Goal: Information Seeking & Learning: Learn about a topic

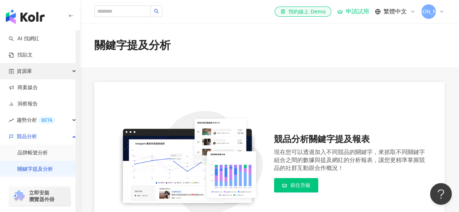
click at [41, 75] on div "資源庫" at bounding box center [39, 71] width 79 height 16
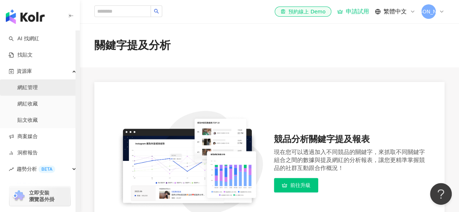
click at [38, 89] on link "網紅管理" at bounding box center [27, 87] width 20 height 7
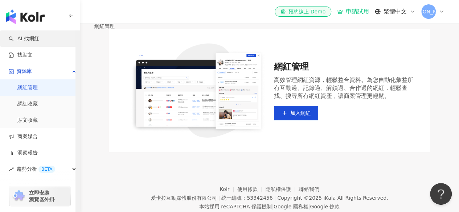
click at [29, 40] on link "AI 找網紅" at bounding box center [24, 38] width 30 height 7
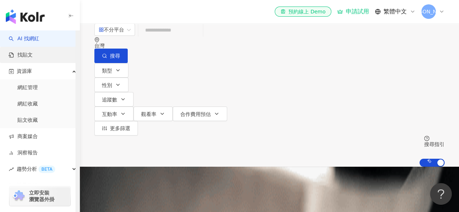
click at [28, 53] on link "找貼文" at bounding box center [21, 54] width 24 height 7
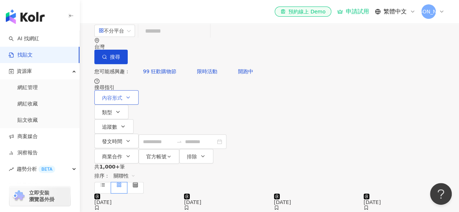
click at [119, 95] on span "內容形式" at bounding box center [112, 98] width 20 height 6
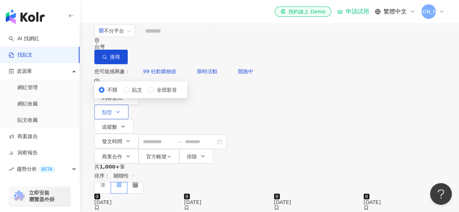
click at [128, 105] on button "類型" at bounding box center [111, 112] width 34 height 15
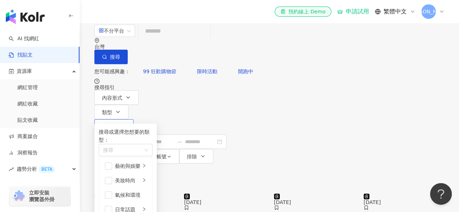
click at [117, 124] on span "追蹤數" at bounding box center [109, 127] width 15 height 6
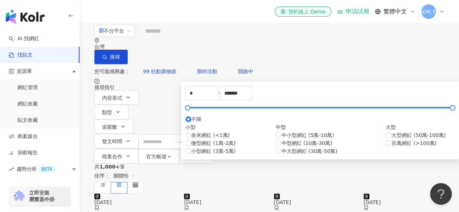
click at [258, 64] on div "您可能感興趣： 99 狂歡購物節 限時活動 開跑中" at bounding box center [269, 71] width 350 height 15
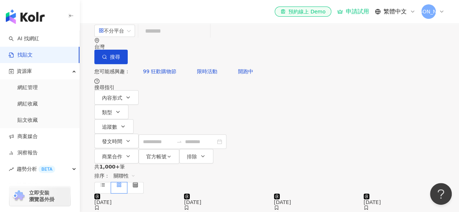
click at [439, 16] on div "俞" at bounding box center [432, 11] width 23 height 15
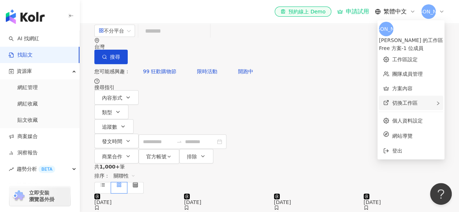
click at [397, 100] on span "切換工作區" at bounding box center [404, 103] width 25 height 6
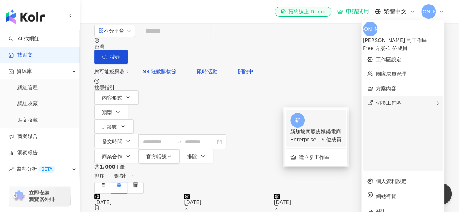
click at [335, 128] on div "新加坡商蝦皮娛樂電商" at bounding box center [315, 132] width 51 height 8
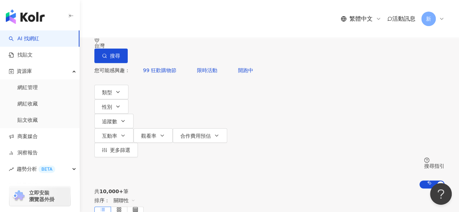
click at [113, 36] on div "不分平台" at bounding box center [111, 30] width 25 height 12
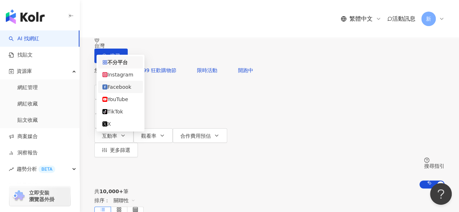
click at [119, 91] on div "Facebook" at bounding box center [120, 87] width 36 height 8
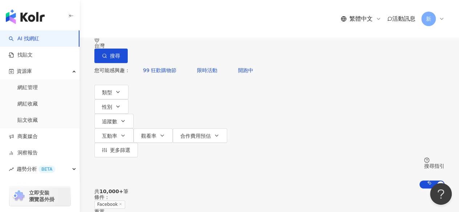
click at [177, 37] on input "search" at bounding box center [174, 30] width 59 height 14
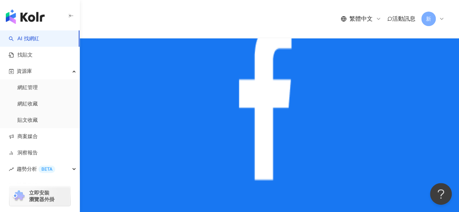
scroll to position [326, 0]
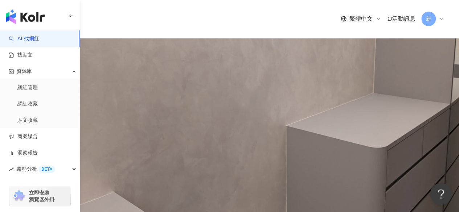
type input "***"
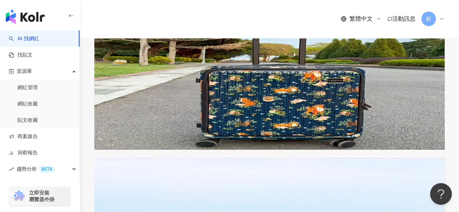
scroll to position [979, 0]
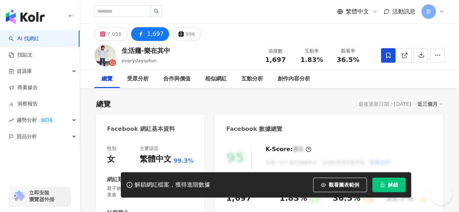
scroll to position [1989, 0]
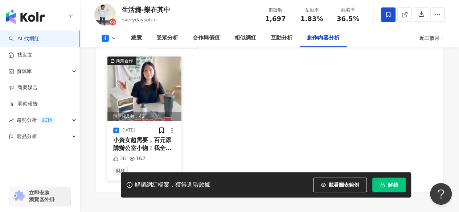
click at [152, 137] on span "小資女超需要，百元添購辦公室小物！我全都在" at bounding box center [142, 148] width 58 height 23
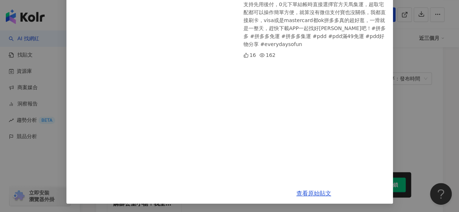
scroll to position [236, 0]
click at [305, 193] on link "查看原始貼文" at bounding box center [313, 193] width 35 height 7
click at [410, 73] on div "生活癮-樂在其中 2025/8/7 小資女超需要，百元添購辦公室小物！我全都在拼多多買齊囉～真的是很奇怪，女生就喜歡買些小東西，你們也會嗎？尤其這次拼多多推出…" at bounding box center [229, 106] width 459 height 212
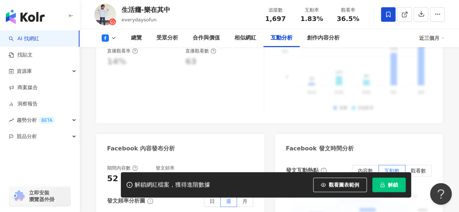
scroll to position [1463, 0]
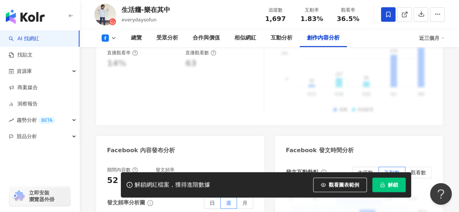
scroll to position [1934, 0]
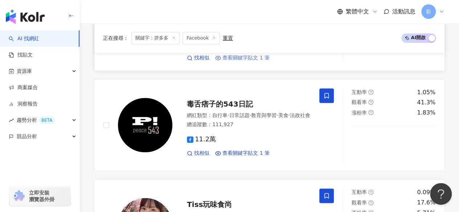
scroll to position [363, 0]
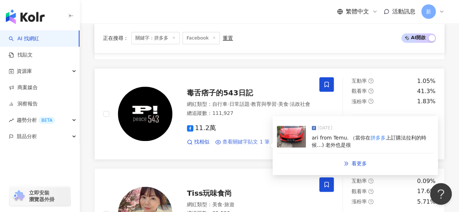
click at [240, 139] on span "查看關鍵字貼文 1 筆" at bounding box center [245, 142] width 47 height 7
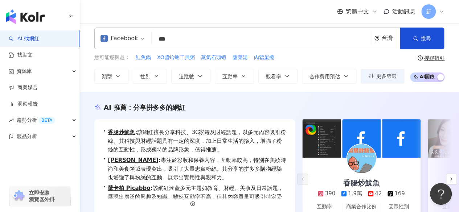
scroll to position [0, 0]
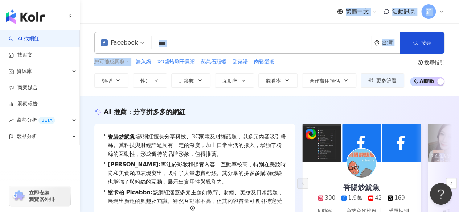
drag, startPoint x: 226, startPoint y: 21, endPoint x: 135, endPoint y: 67, distance: 101.9
click at [39, 139] on div "競品分析" at bounding box center [39, 136] width 79 height 16
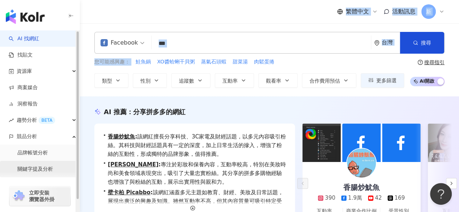
click at [42, 169] on link "關鍵字提及分析" at bounding box center [35, 169] width 36 height 7
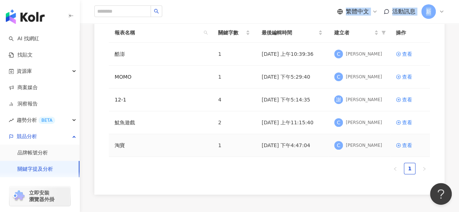
scroll to position [3, 0]
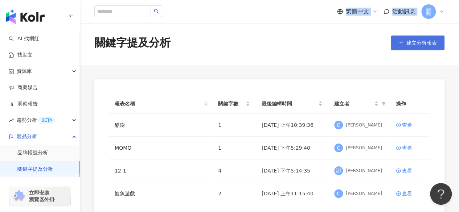
click at [407, 40] on span "建立分析報表" at bounding box center [421, 43] width 30 height 6
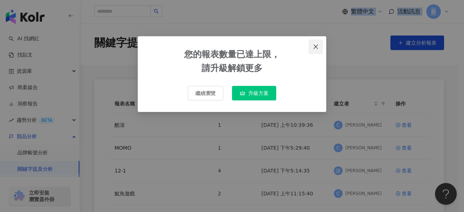
click at [313, 44] on icon "close" at bounding box center [316, 47] width 6 height 6
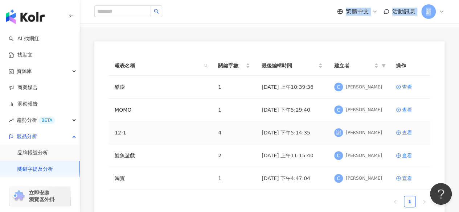
scroll to position [41, 0]
click at [129, 156] on link "魷魚遊戲" at bounding box center [125, 155] width 20 height 8
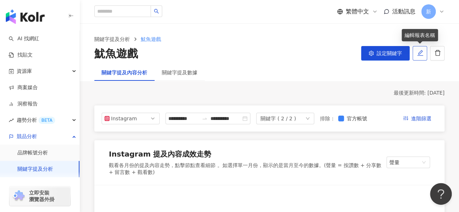
click at [418, 49] on button "button" at bounding box center [419, 53] width 15 height 15
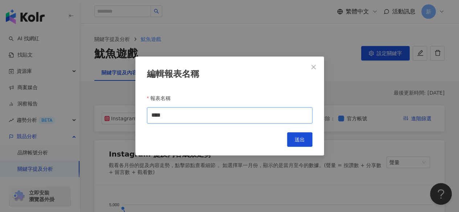
click at [183, 114] on input "****" at bounding box center [229, 115] width 165 height 16
type input "*"
type input "***"
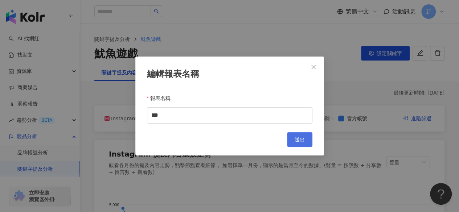
click at [303, 139] on span "送出" at bounding box center [299, 140] width 10 height 6
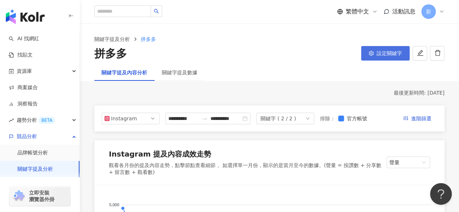
click at [383, 53] on span "設定關鍵字" at bounding box center [388, 53] width 25 height 6
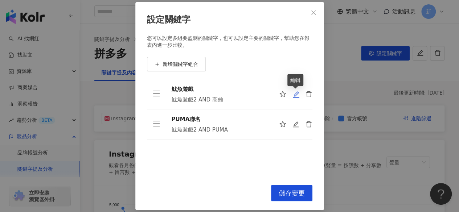
click at [296, 96] on icon "edit" at bounding box center [295, 94] width 7 height 7
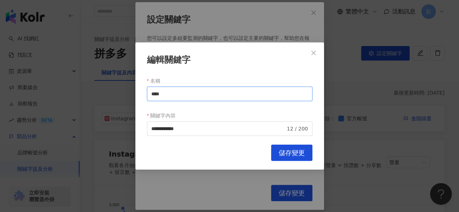
click at [197, 95] on input "****" at bounding box center [229, 94] width 165 height 15
type input "*"
type input "******"
click at [219, 128] on input "**********" at bounding box center [218, 129] width 134 height 8
type input "*"
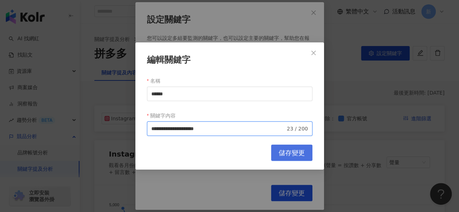
type input "**********"
click at [295, 152] on span "儲存變更" at bounding box center [292, 153] width 26 height 8
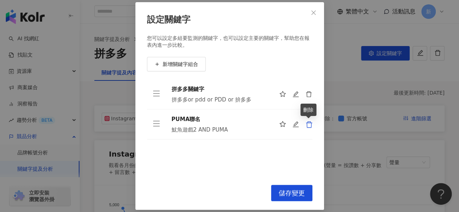
click at [310, 127] on icon "delete" at bounding box center [308, 124] width 7 height 7
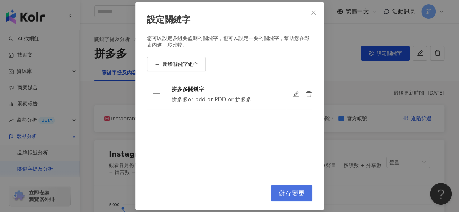
click at [284, 194] on span "儲存變更" at bounding box center [292, 193] width 26 height 8
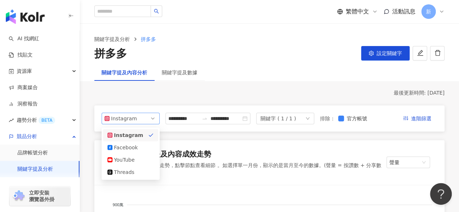
click at [140, 118] on span "Instagram" at bounding box center [130, 118] width 52 height 11
click at [192, 120] on input "**********" at bounding box center [183, 119] width 30 height 8
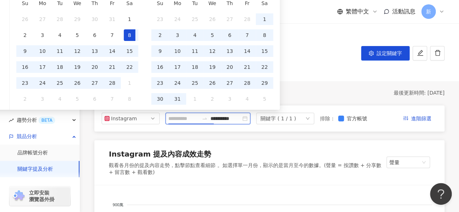
scroll to position [0, 0]
type input "**********"
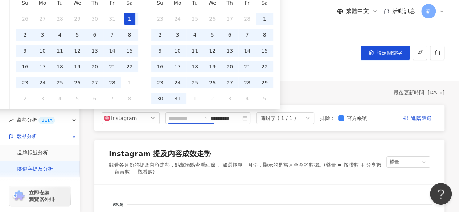
click at [128, 21] on div "1" at bounding box center [130, 19] width 12 height 12
type input "**********"
click at [187, 121] on input "**********" at bounding box center [183, 118] width 30 height 8
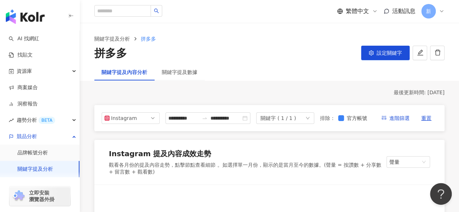
type input "**********"
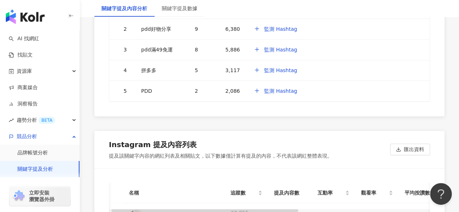
scroll to position [0, 5]
click at [418, 144] on span "匯出資料" at bounding box center [414, 150] width 20 height 12
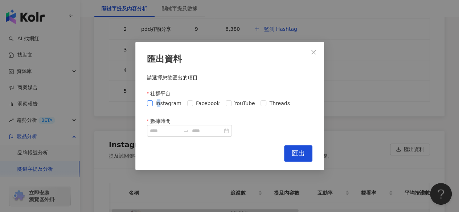
click at [160, 103] on span "Instagram" at bounding box center [169, 103] width 32 height 8
click at [155, 102] on span "Instagram" at bounding box center [169, 103] width 32 height 8
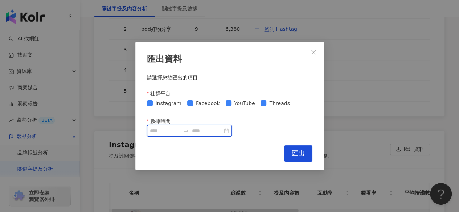
click at [160, 132] on input "數據時間" at bounding box center [165, 131] width 30 height 8
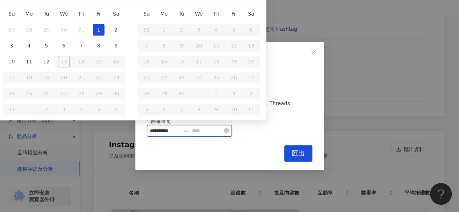
type input "**********"
click at [222, 132] on input at bounding box center [207, 131] width 30 height 8
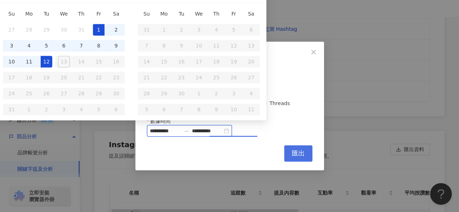
type input "**********"
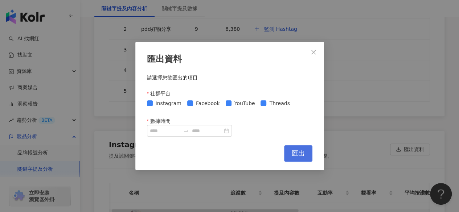
click at [297, 153] on span "匯出" at bounding box center [298, 153] width 13 height 8
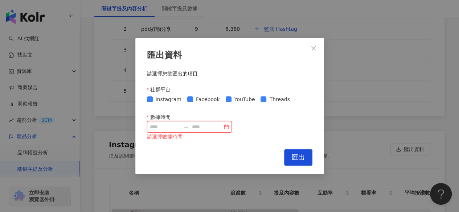
click at [180, 125] on input "數據時間" at bounding box center [165, 127] width 30 height 8
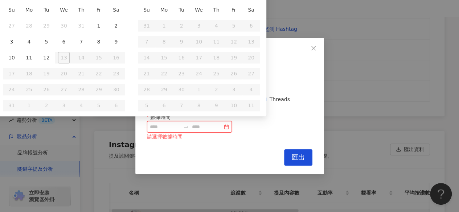
type input "**********"
click at [100, 25] on div "1" at bounding box center [99, 26] width 12 height 12
type input "**********"
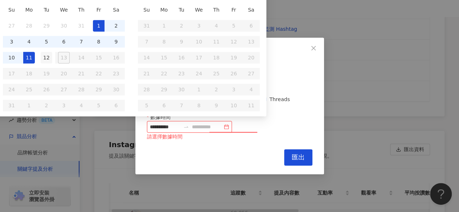
type input "**********"
click at [41, 57] on div "12" at bounding box center [47, 58] width 12 height 12
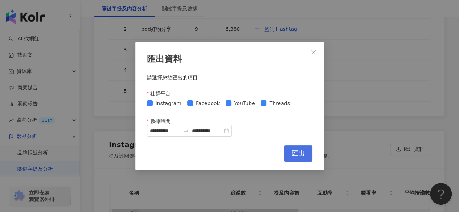
click at [288, 155] on button "匯出" at bounding box center [298, 153] width 28 height 16
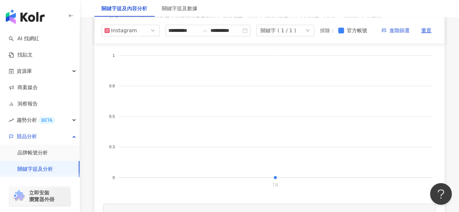
scroll to position [0, 0]
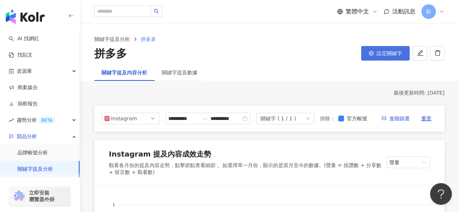
click at [374, 52] on button "設定關鍵字" at bounding box center [385, 53] width 49 height 15
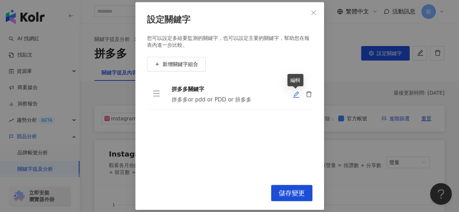
click at [295, 97] on icon "edit" at bounding box center [296, 94] width 7 height 7
type input "******"
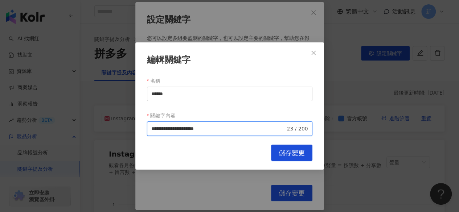
click at [241, 131] on input "**********" at bounding box center [218, 129] width 134 height 8
type input "**********"
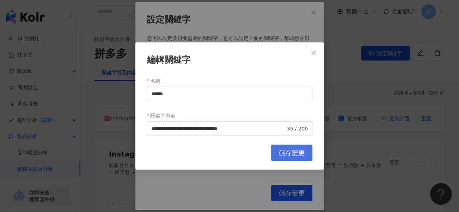
click at [289, 154] on span "儲存變更" at bounding box center [292, 153] width 26 height 8
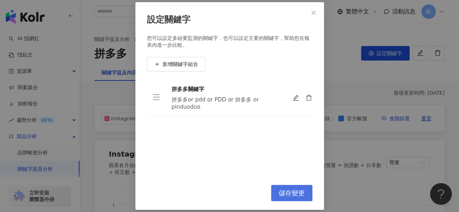
click at [284, 190] on span "儲存變更" at bounding box center [292, 193] width 26 height 8
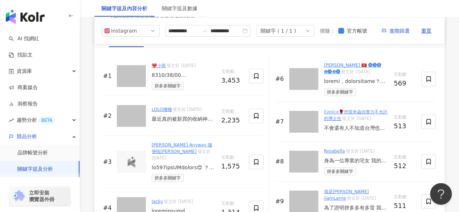
scroll to position [1149, 0]
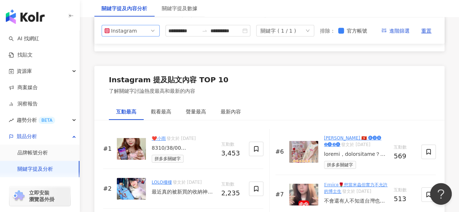
click at [134, 36] on div "Instagram" at bounding box center [123, 30] width 24 height 11
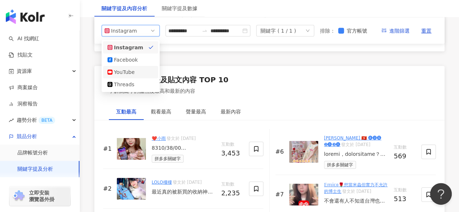
click at [130, 76] on div "YouTube" at bounding box center [126, 72] width 24 height 8
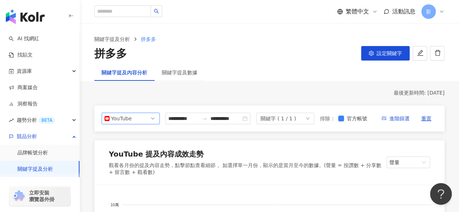
click at [135, 123] on span "YouTube" at bounding box center [130, 118] width 52 height 11
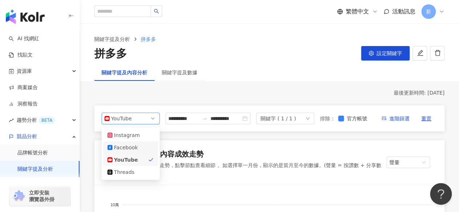
click at [138, 152] on div "Facebook" at bounding box center [130, 148] width 46 height 8
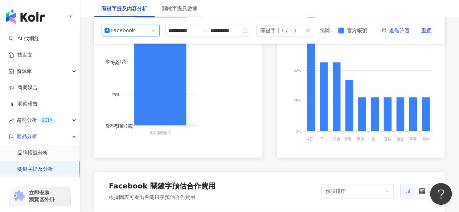
scroll to position [435, 0]
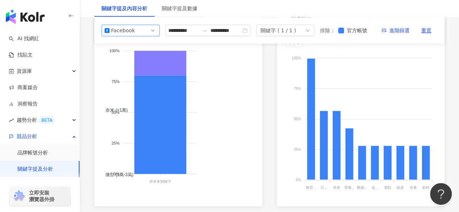
click at [156, 36] on span "Facebook" at bounding box center [130, 30] width 52 height 11
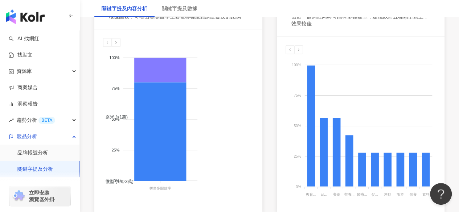
scroll to position [429, 0]
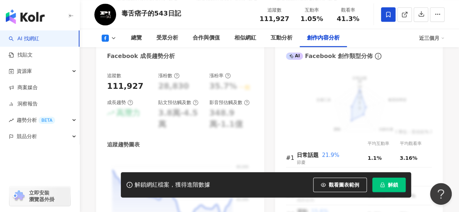
scroll to position [2064, 0]
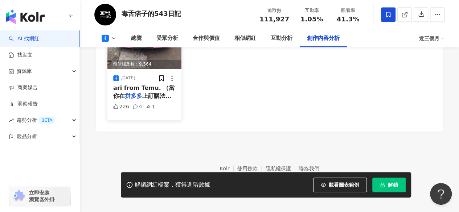
click at [153, 90] on span "ari from Temu. （當你在" at bounding box center [143, 91] width 61 height 15
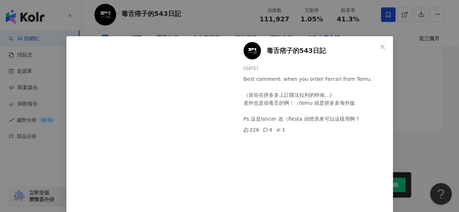
scroll to position [39, 0]
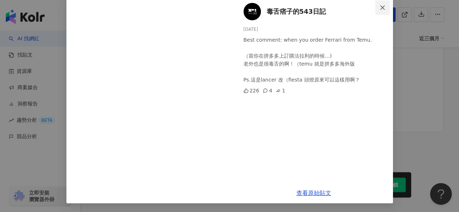
click at [379, 10] on icon "close" at bounding box center [382, 8] width 6 height 6
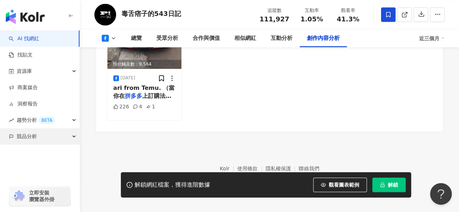
click at [22, 137] on span "競品分析" at bounding box center [27, 136] width 20 height 16
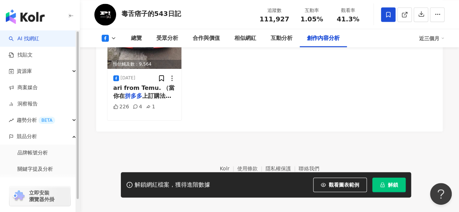
click at [34, 173] on div "立即安裝 瀏覽器外掛" at bounding box center [40, 192] width 80 height 41
click at [34, 172] on div "立即安裝 瀏覽器外掛" at bounding box center [40, 192] width 80 height 41
click at [29, 166] on link "關鍵字提及分析" at bounding box center [35, 169] width 36 height 7
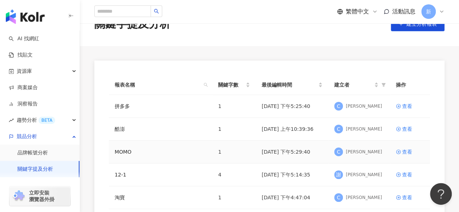
scroll to position [36, 0]
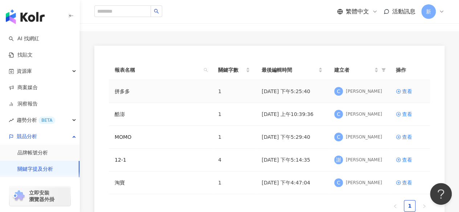
click at [132, 96] on td "拼多多" at bounding box center [160, 91] width 103 height 23
click at [186, 86] on td "拼多多" at bounding box center [160, 91] width 103 height 23
click at [399, 92] on icon at bounding box center [398, 91] width 4 height 4
